Goal: Transaction & Acquisition: Purchase product/service

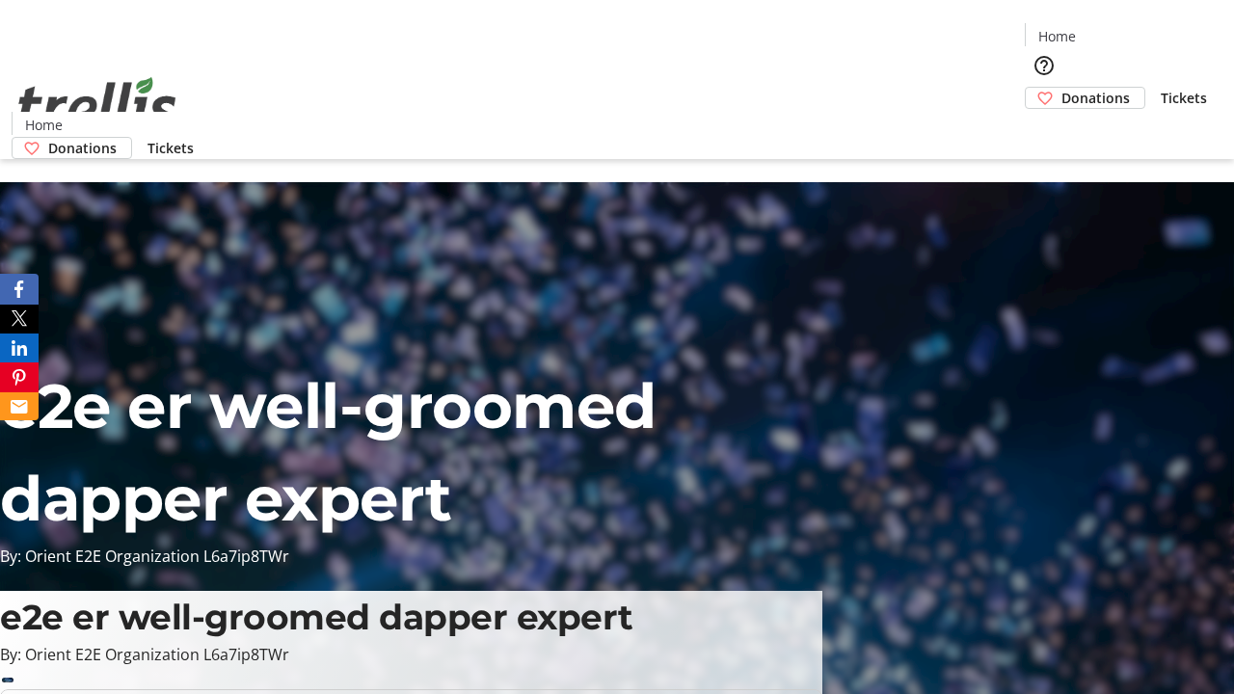
click at [1062, 88] on span "Donations" at bounding box center [1096, 98] width 68 height 20
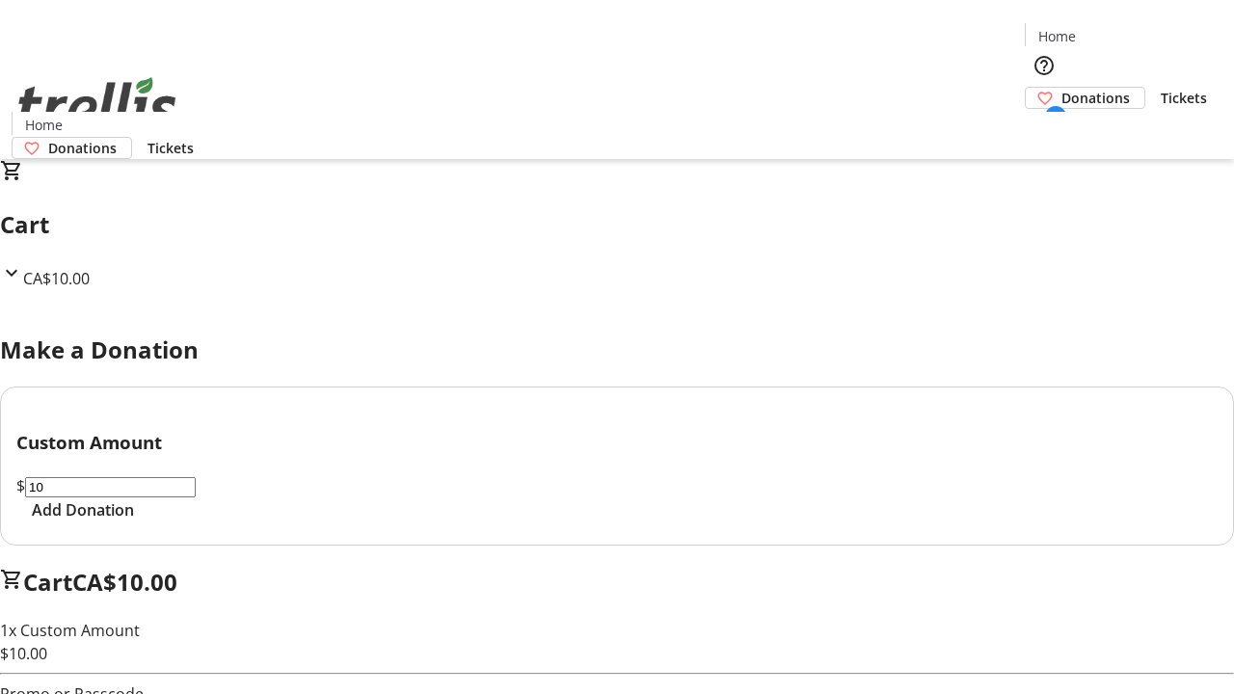
select select "CA"
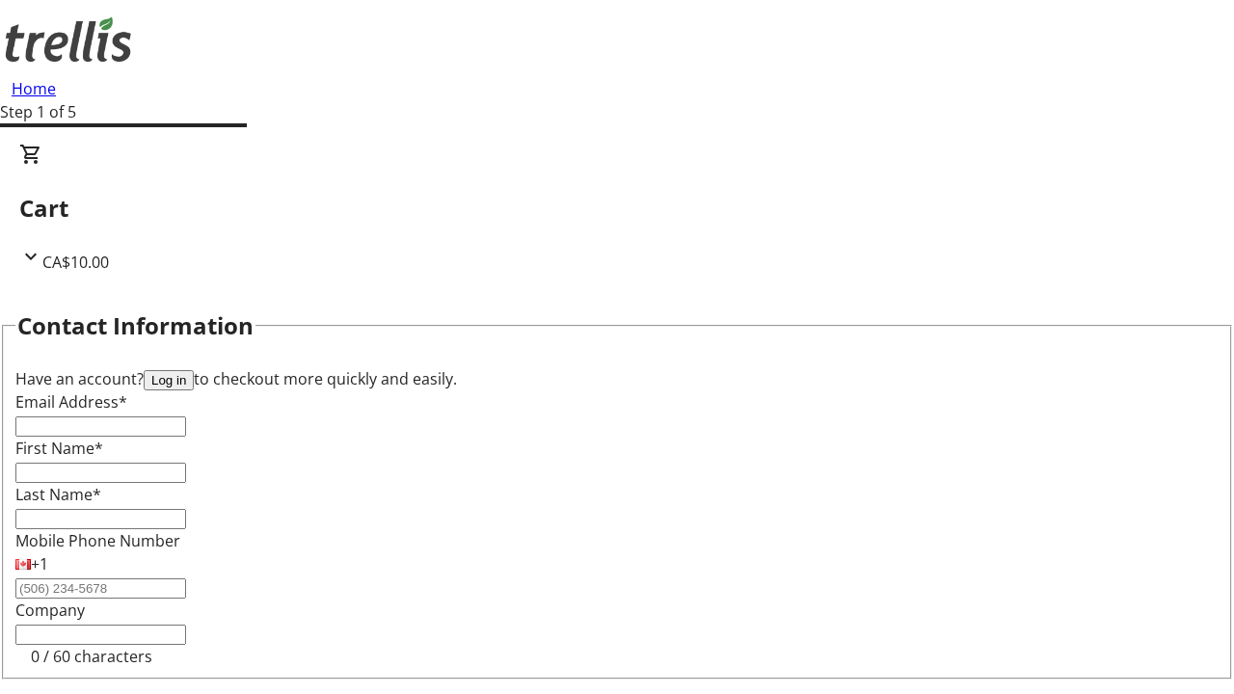
click at [194, 370] on button "Log in" at bounding box center [169, 380] width 50 height 20
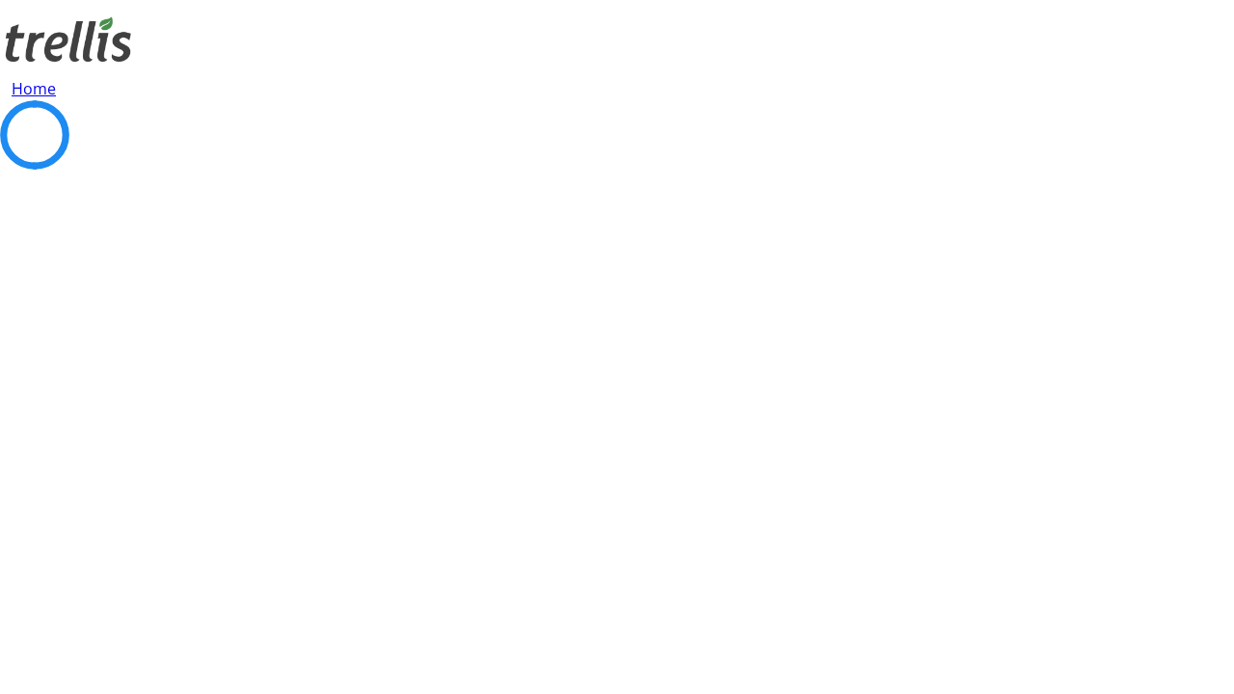
select select "BC"
select select "CA"
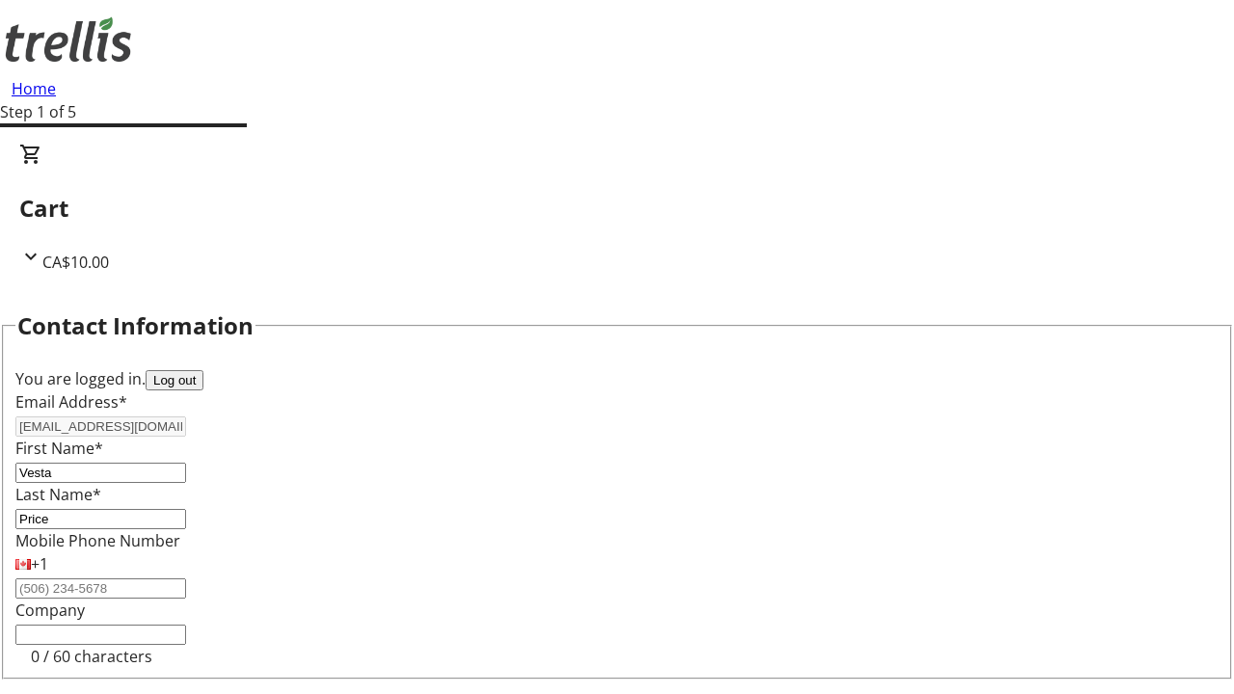
scroll to position [258, 0]
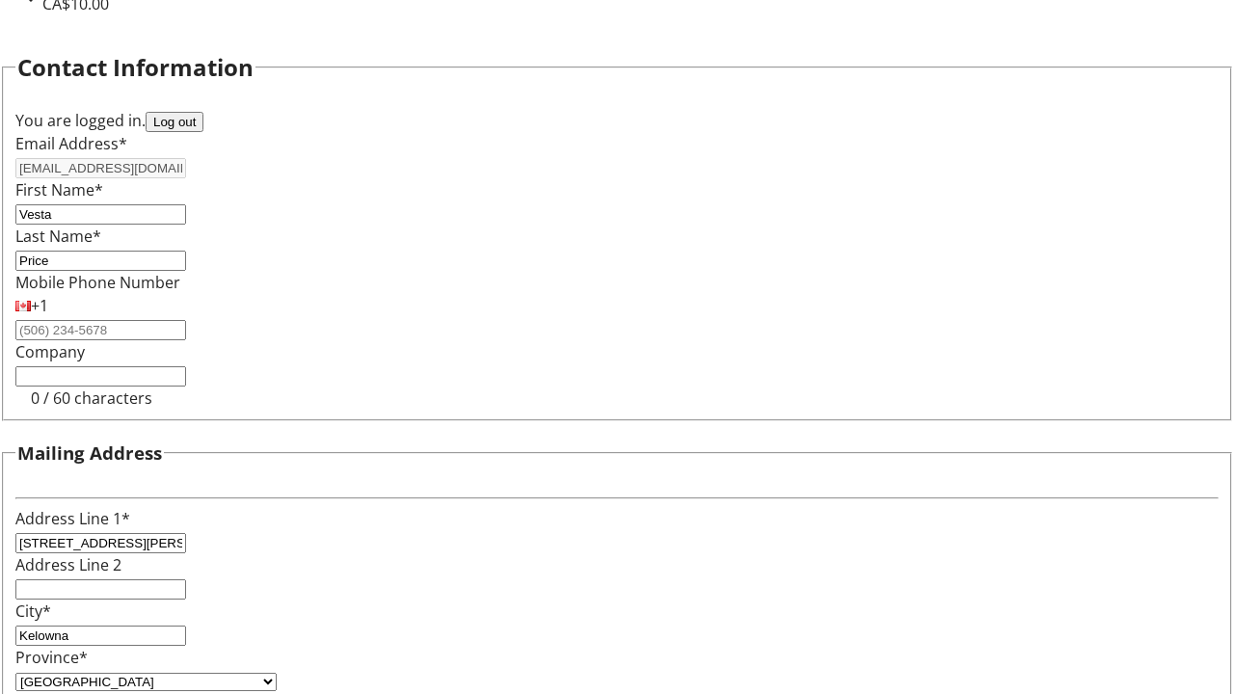
type input "V1Y 0C2"
select select "BC"
select select "CA"
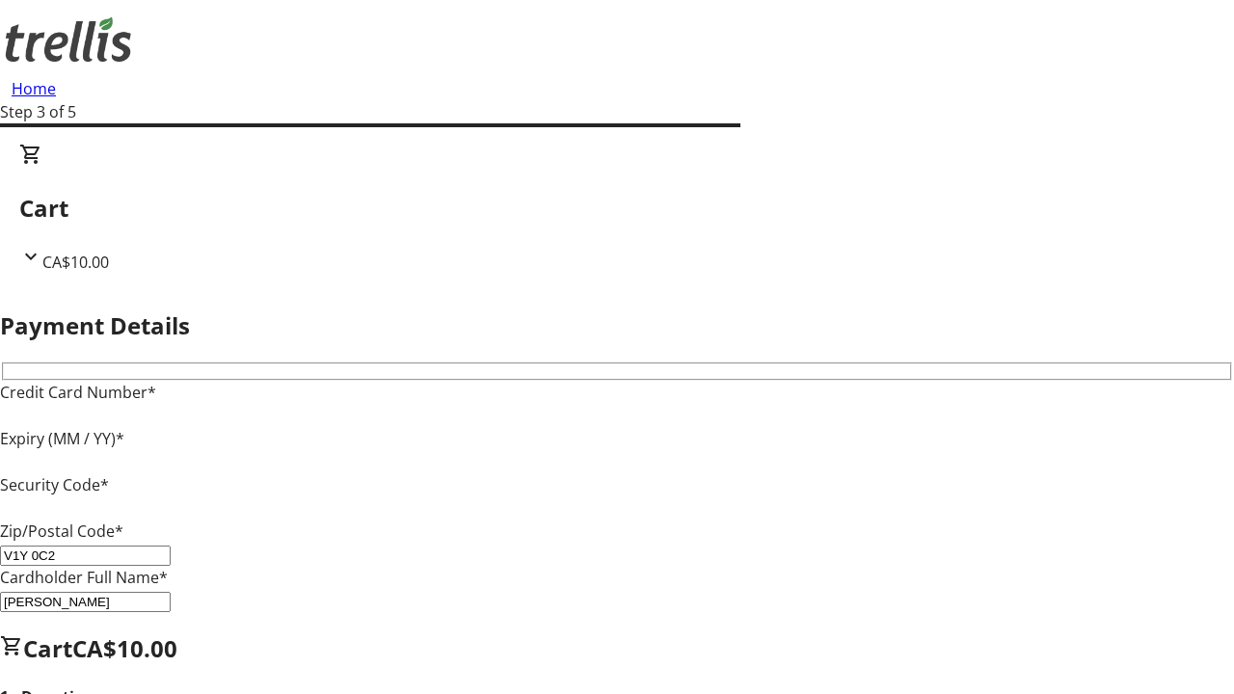
type input "V1Y 0C2"
